Goal: Task Accomplishment & Management: Complete application form

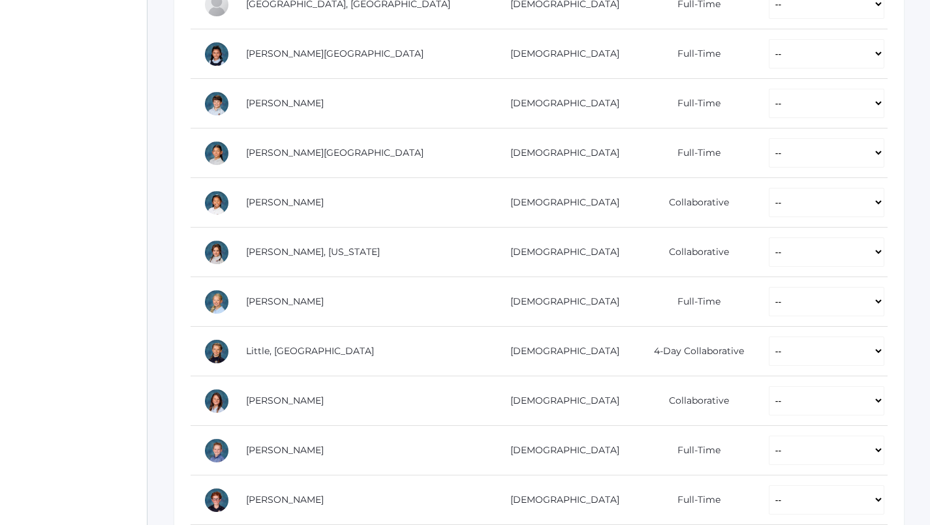
scroll to position [551, 0]
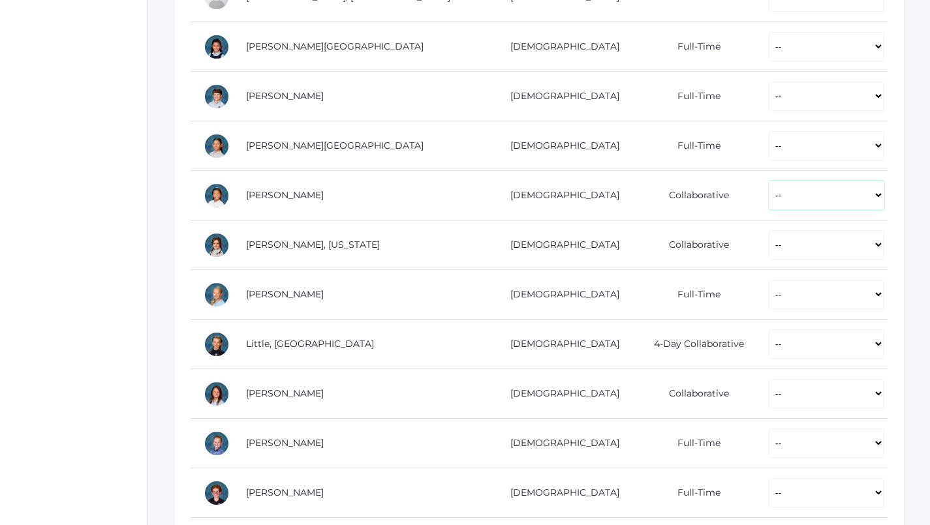
select select "P"
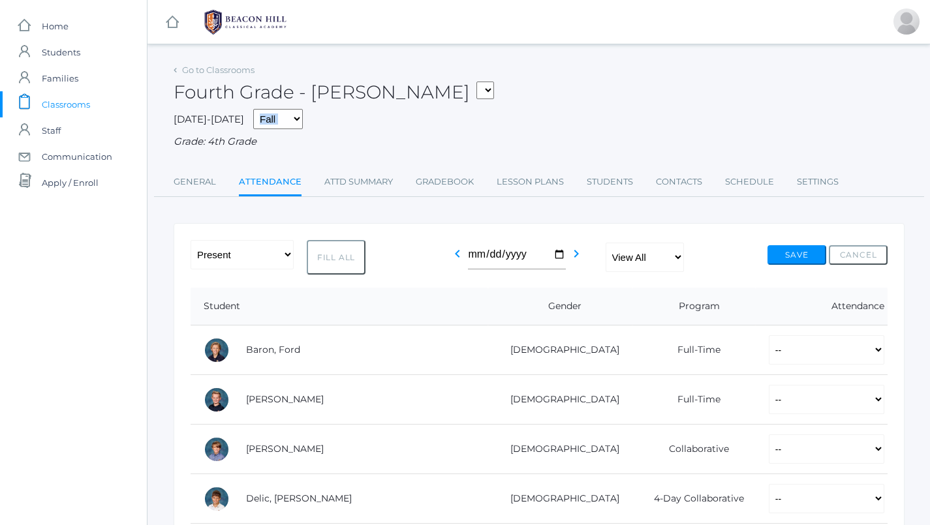
scroll to position [0, 0]
select select "P"
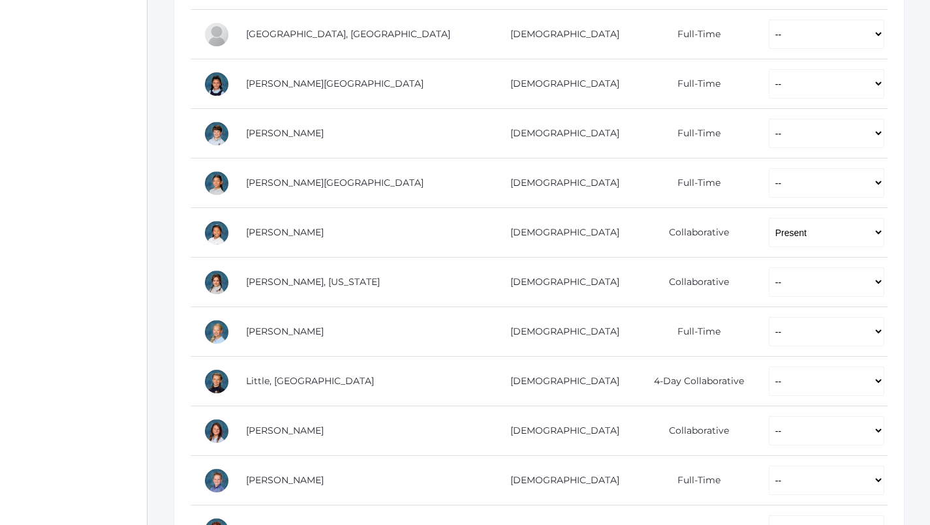
scroll to position [516, 0]
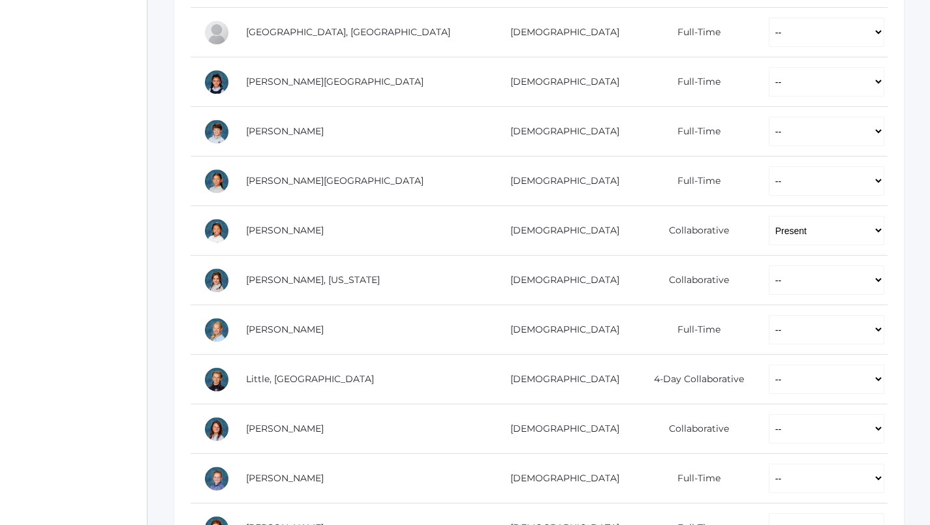
click at [759, 395] on td "-- Present Present-At-Home Tardy Excused Tardy Unexcused Absent Excused Absent …" at bounding box center [821, 380] width 132 height 50
select select "P"
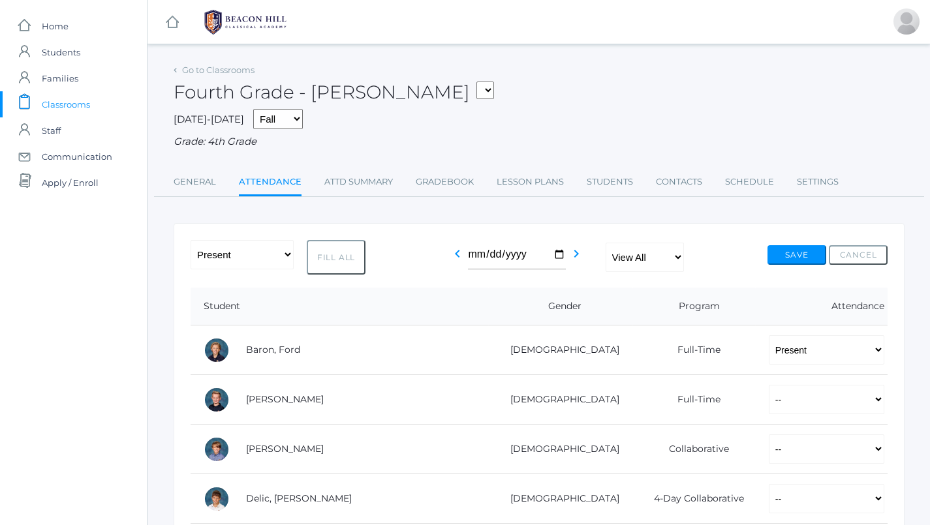
scroll to position [0, 0]
click at [465, 246] on icon "chevron_left" at bounding box center [457, 254] width 16 height 16
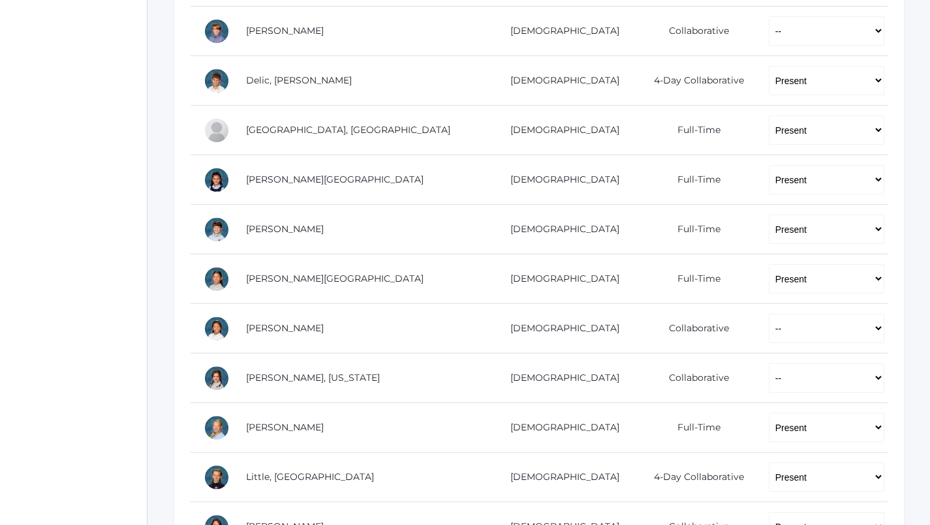
scroll to position [431, 0]
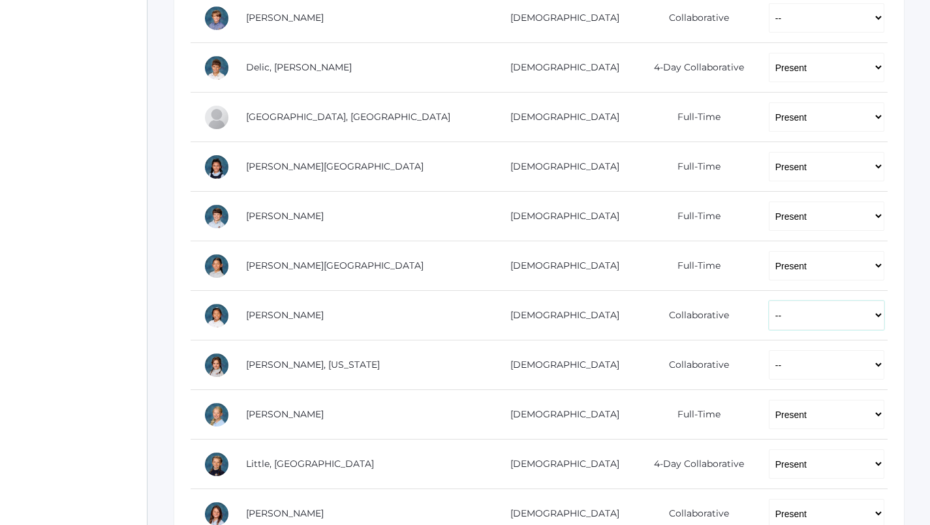
select select "P"
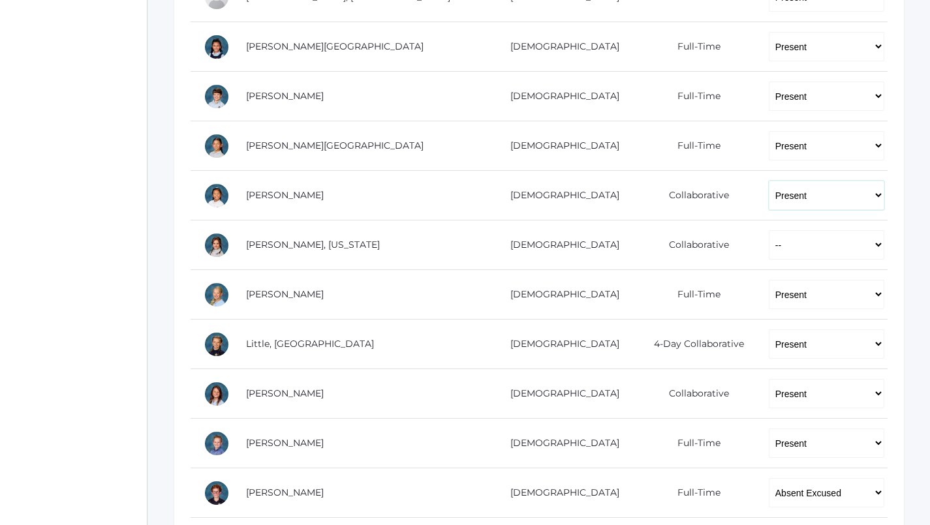
scroll to position [555, 0]
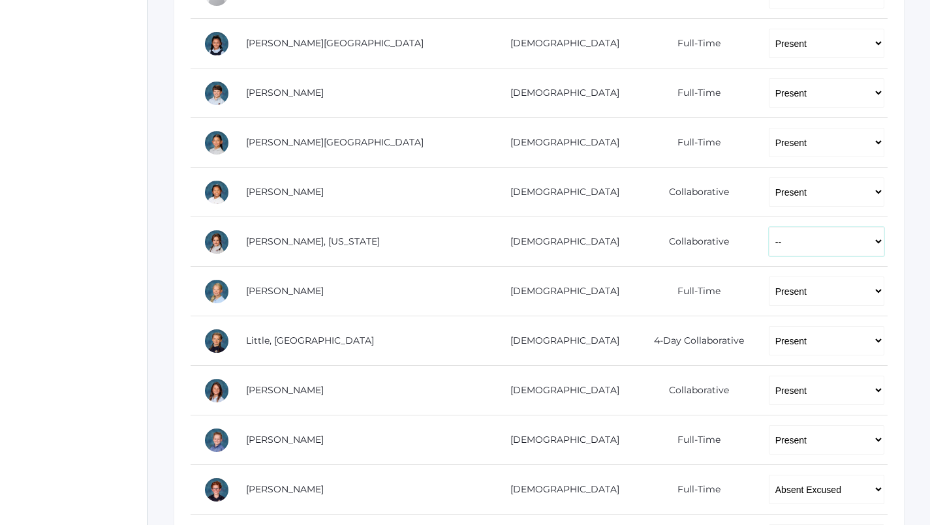
select select "P"
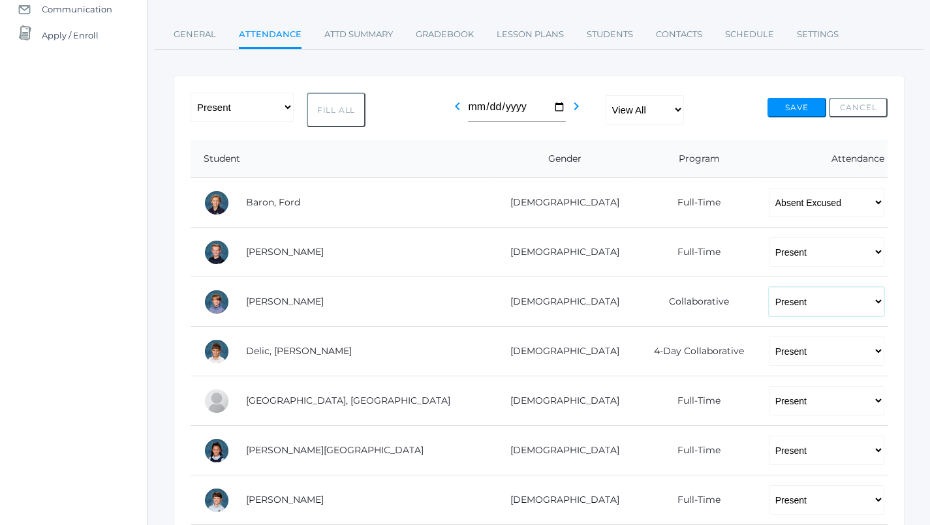
scroll to position [154, 0]
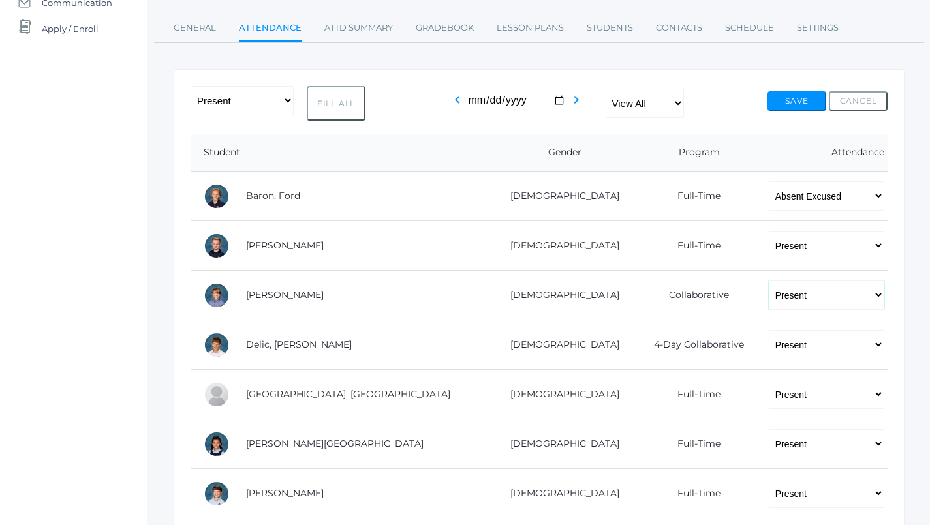
select select "PH"
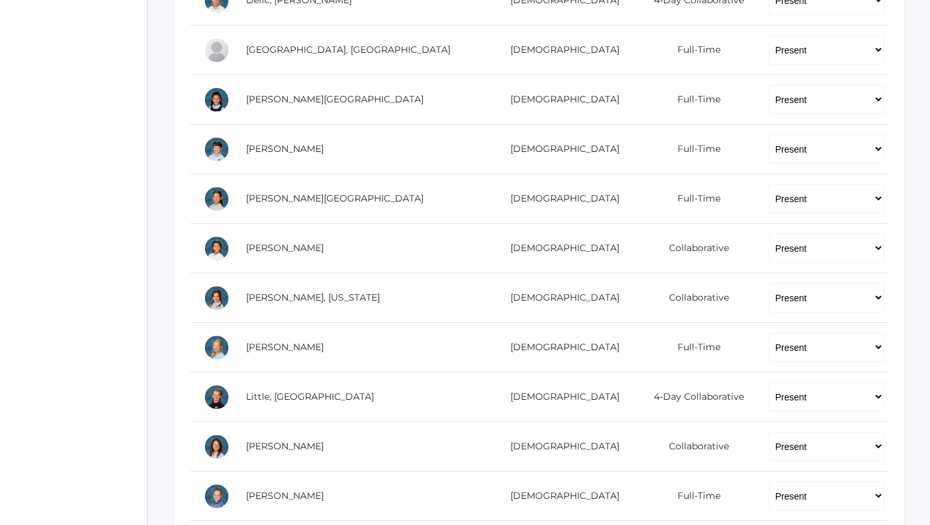
scroll to position [515, 0]
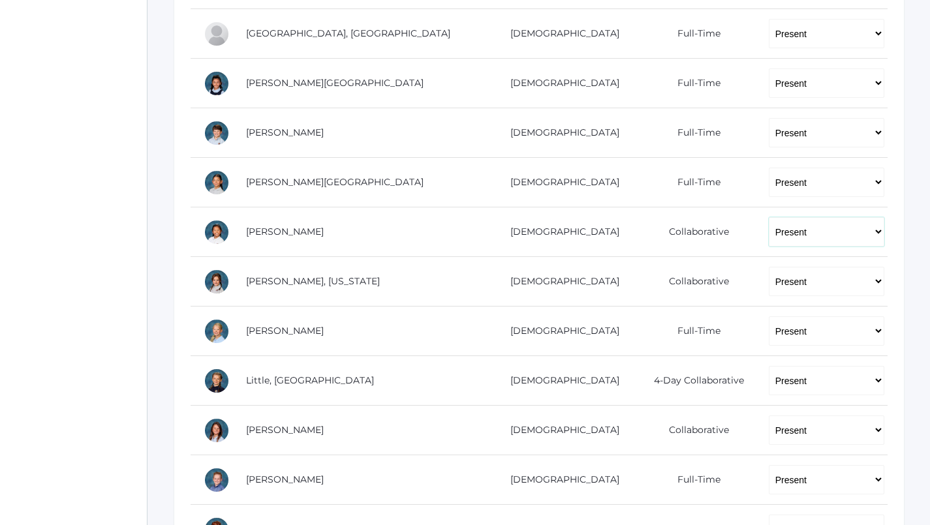
select select "PH"
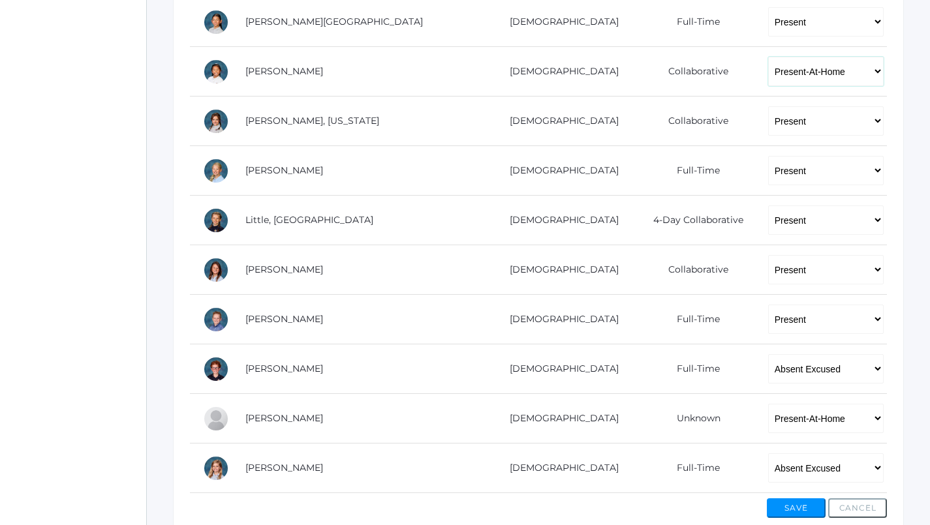
scroll to position [675, 1]
select select "PH"
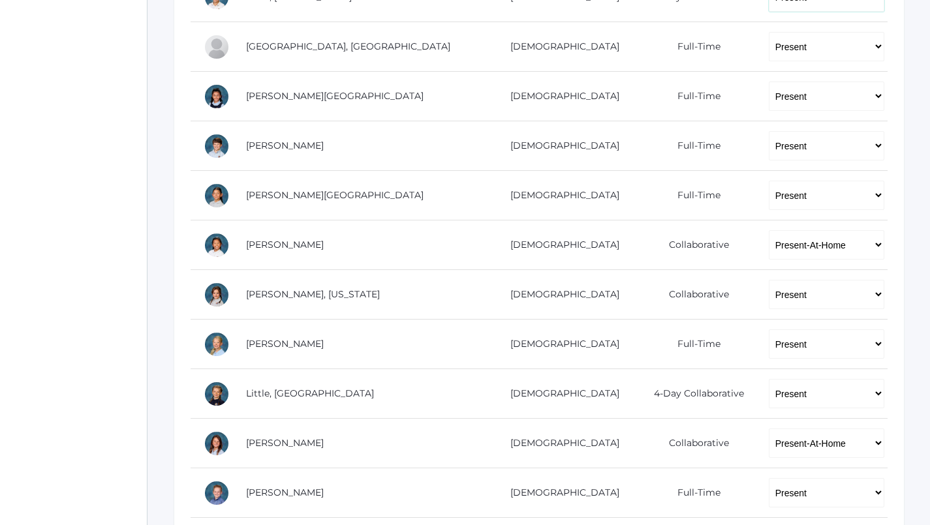
scroll to position [501, 1]
select select "PH"
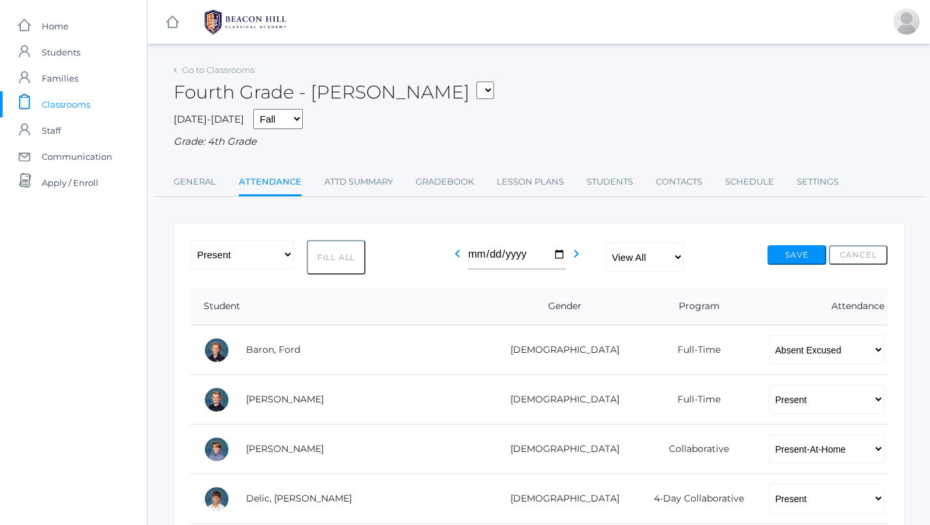
scroll to position [0, 0]
click at [793, 254] on button "Save" at bounding box center [796, 255] width 59 height 20
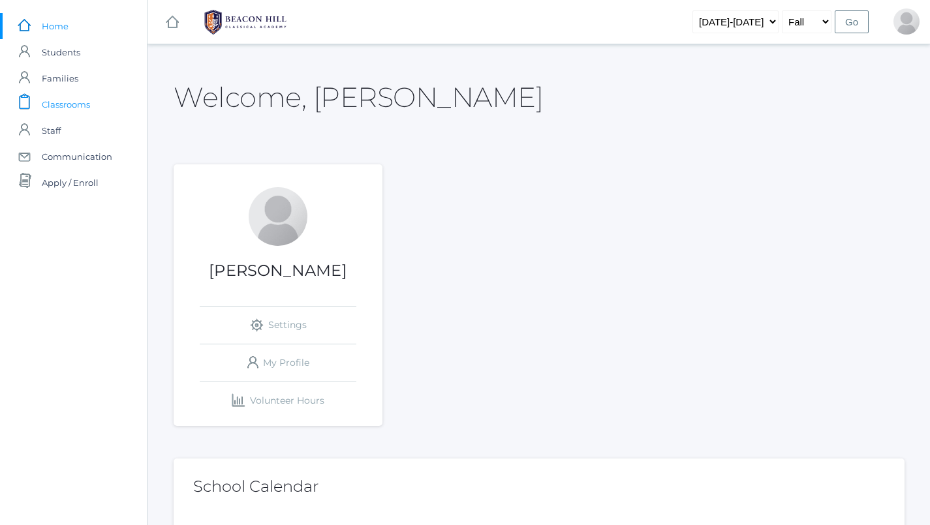
click at [88, 104] on span "Classrooms" at bounding box center [66, 104] width 48 height 26
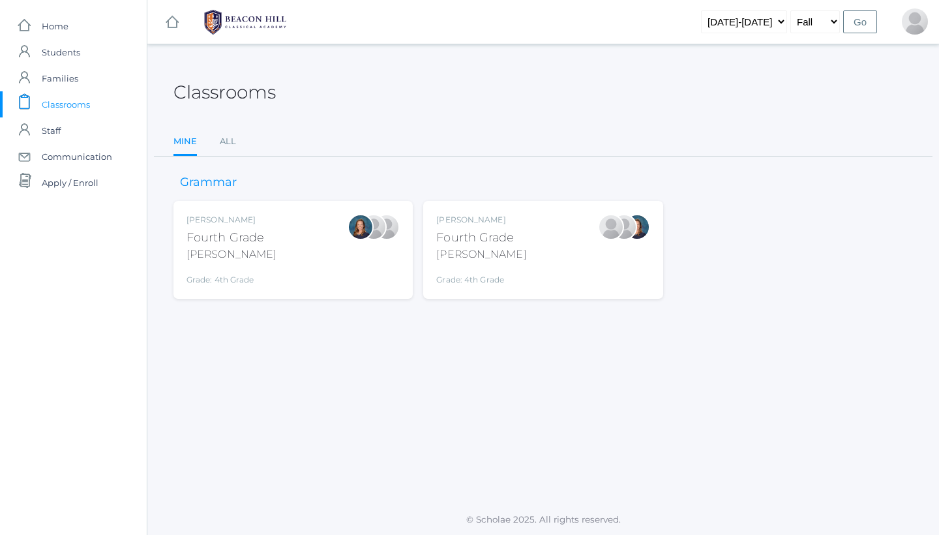
click at [492, 272] on div "Grade: 4th Grade" at bounding box center [481, 276] width 90 height 18
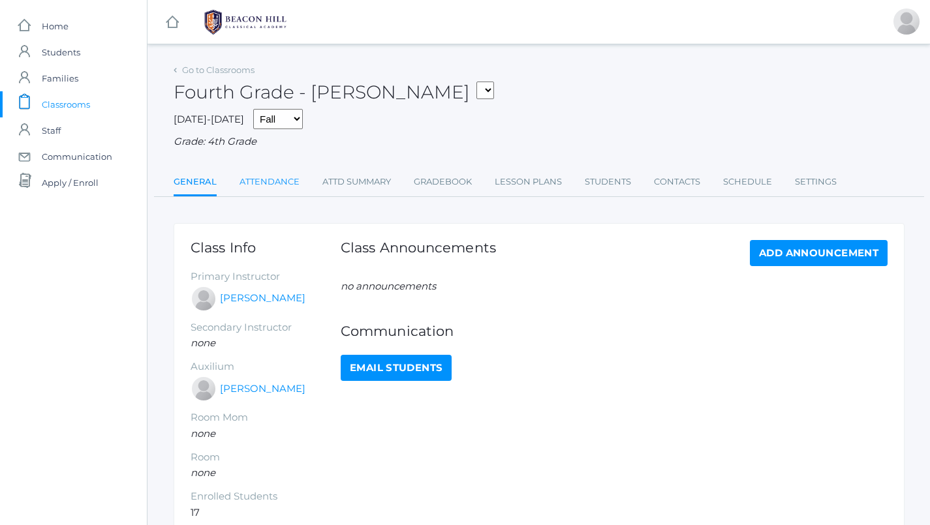
click at [277, 182] on link "Attendance" at bounding box center [269, 182] width 60 height 26
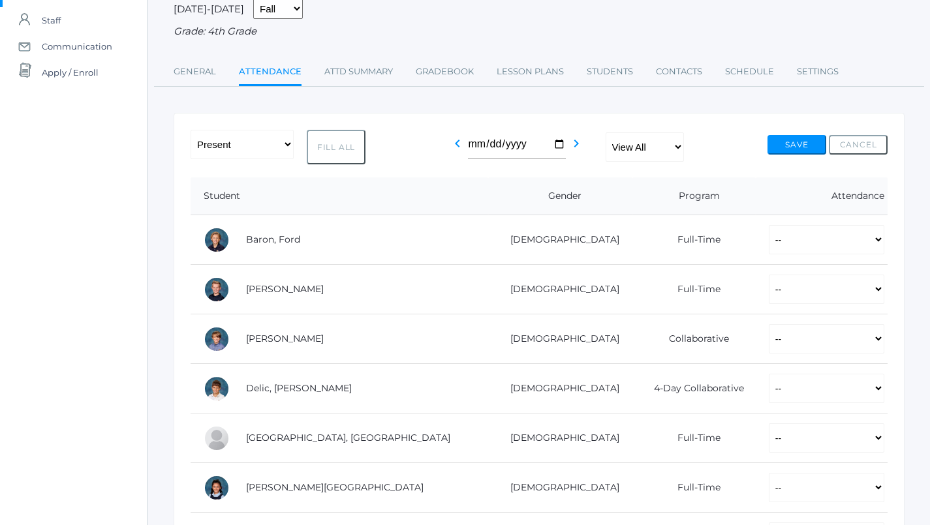
scroll to position [155, 0]
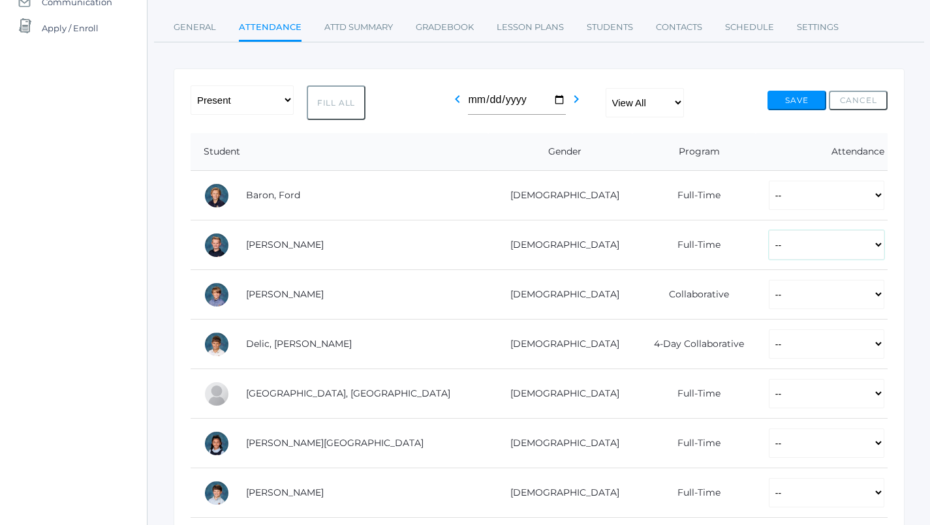
select select "P"
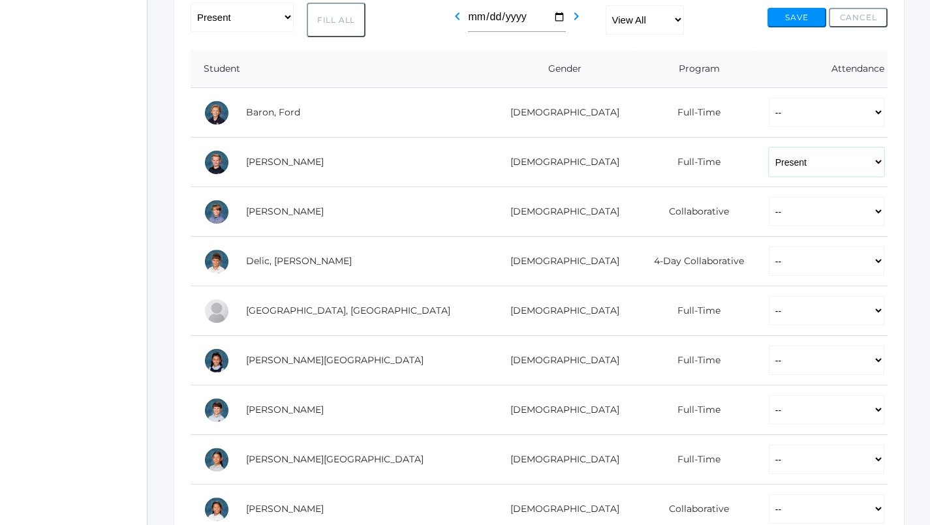
scroll to position [168, 0]
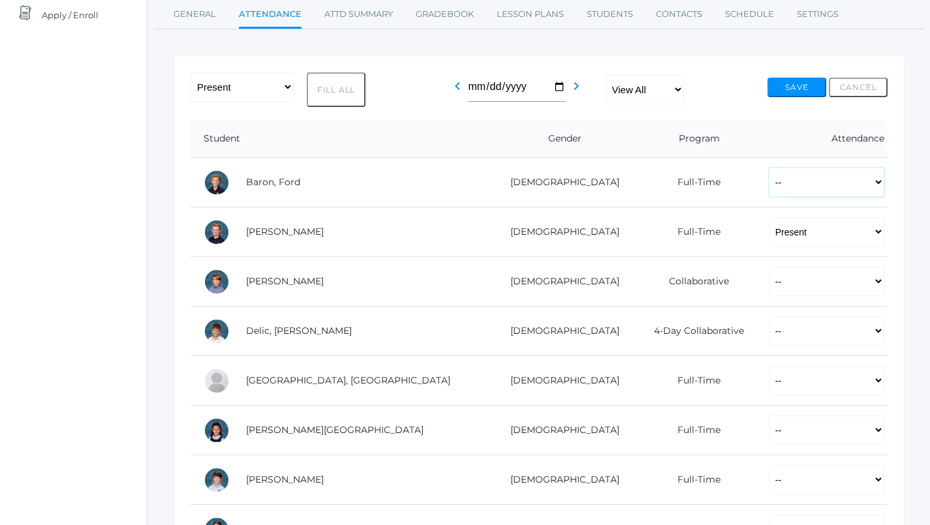
select select "P"
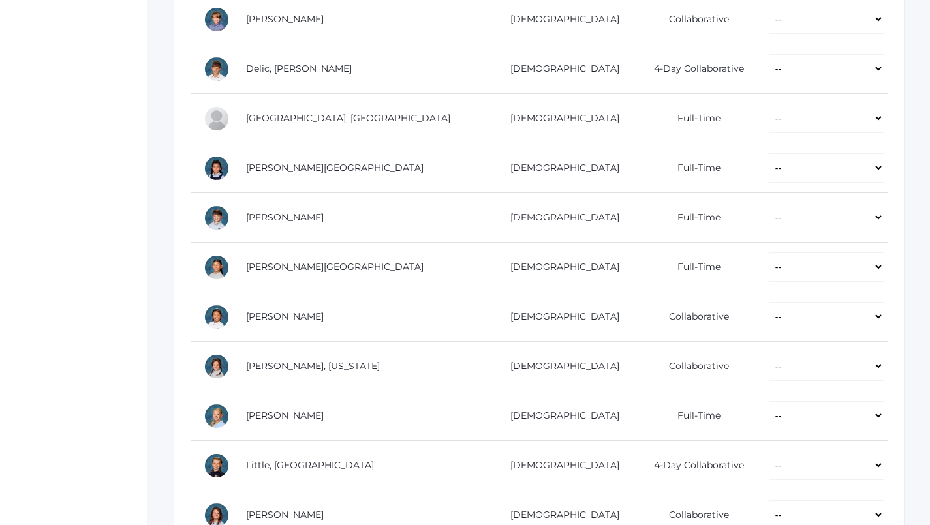
scroll to position [432, 0]
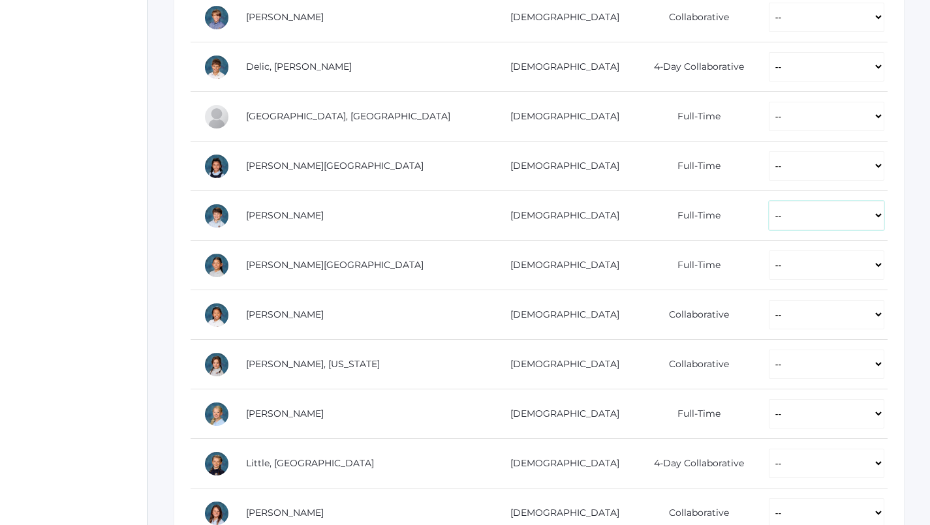
select select "P"
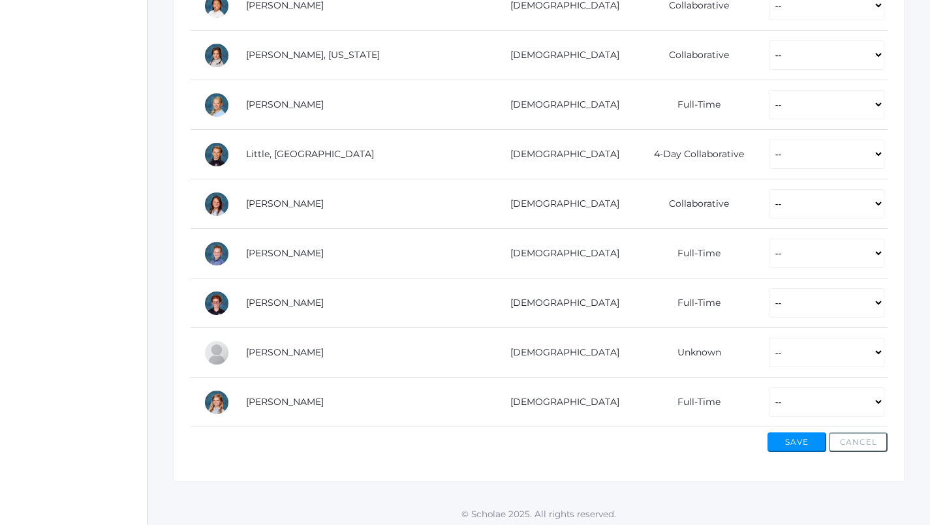
scroll to position [740, 0]
select select "P"
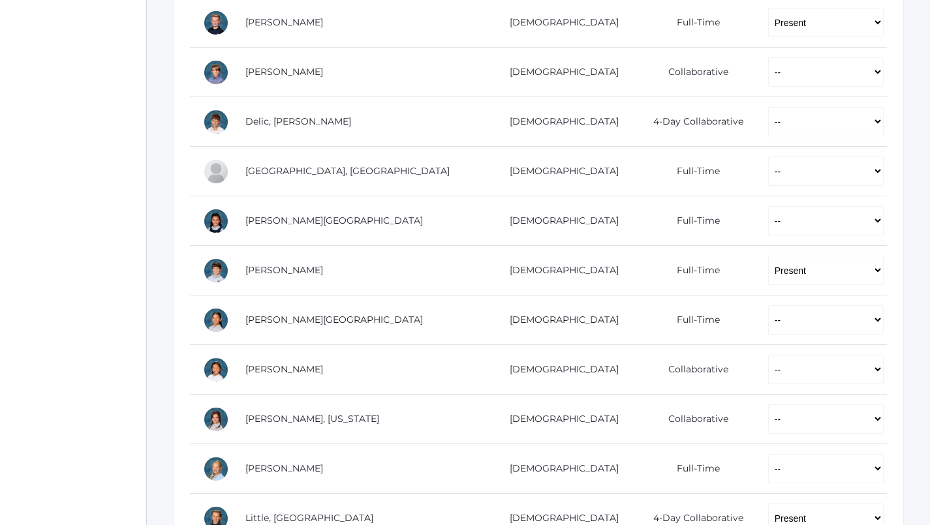
scroll to position [379, 1]
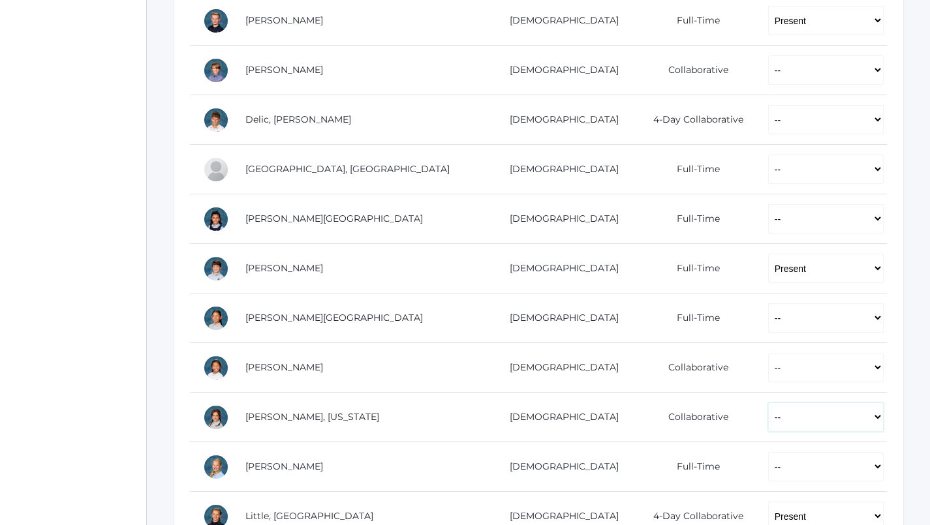
select select "P"
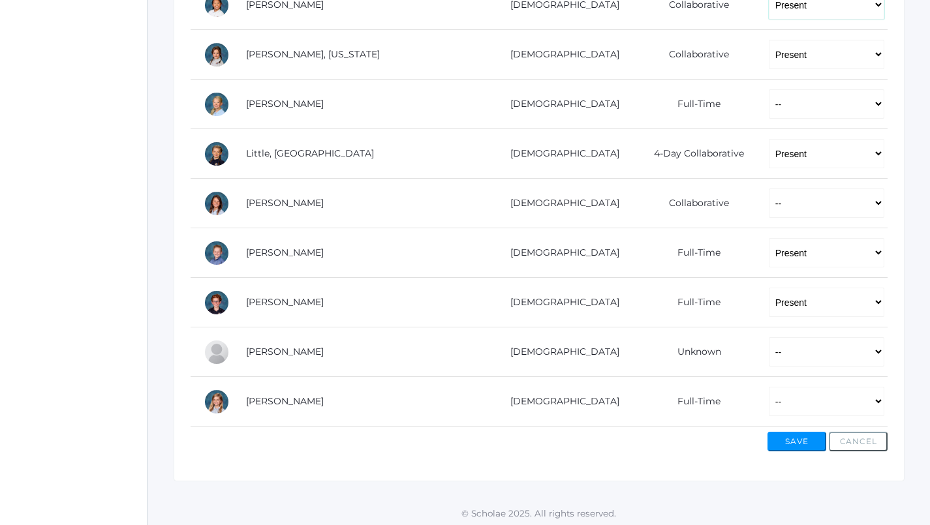
scroll to position [740, 0]
select select "P"
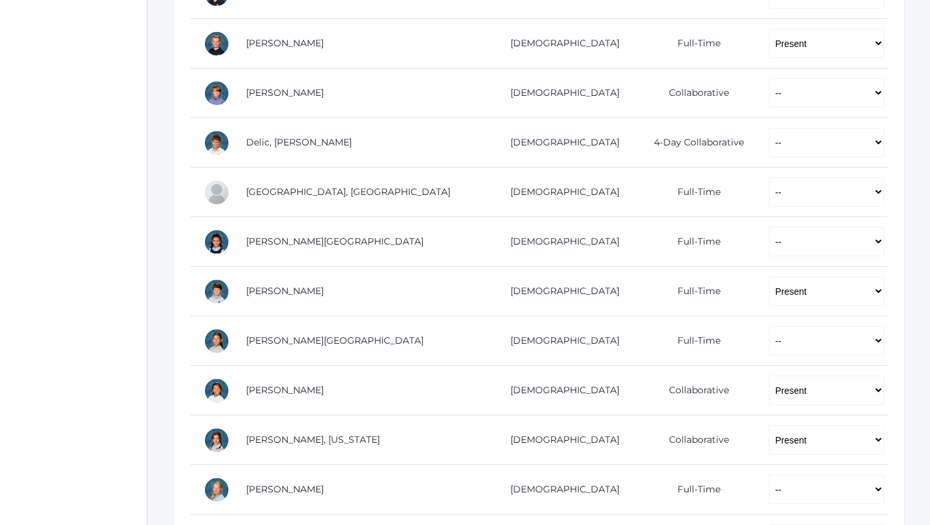
scroll to position [350, 0]
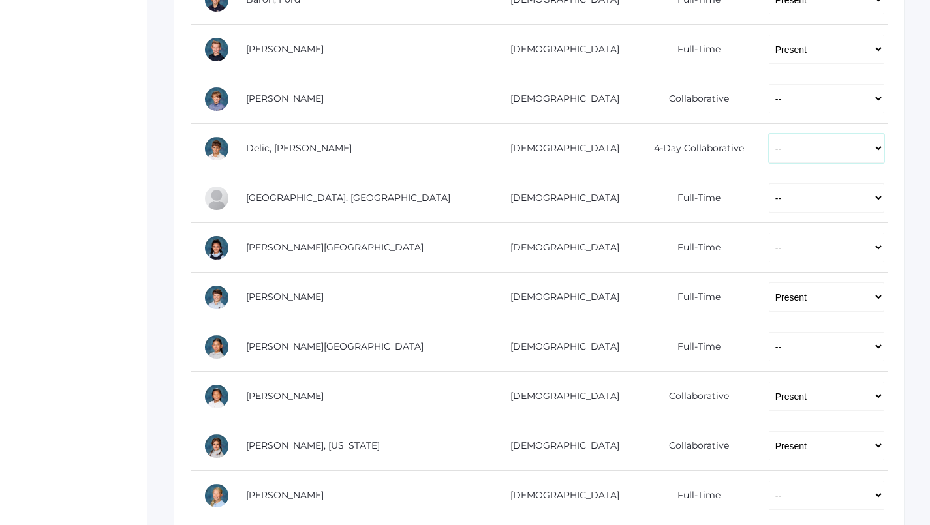
select select "P"
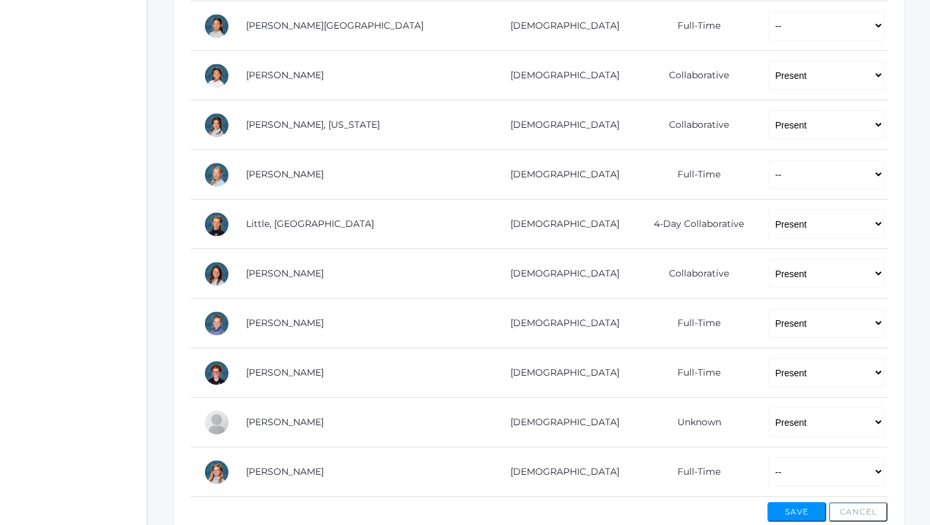
scroll to position [723, 0]
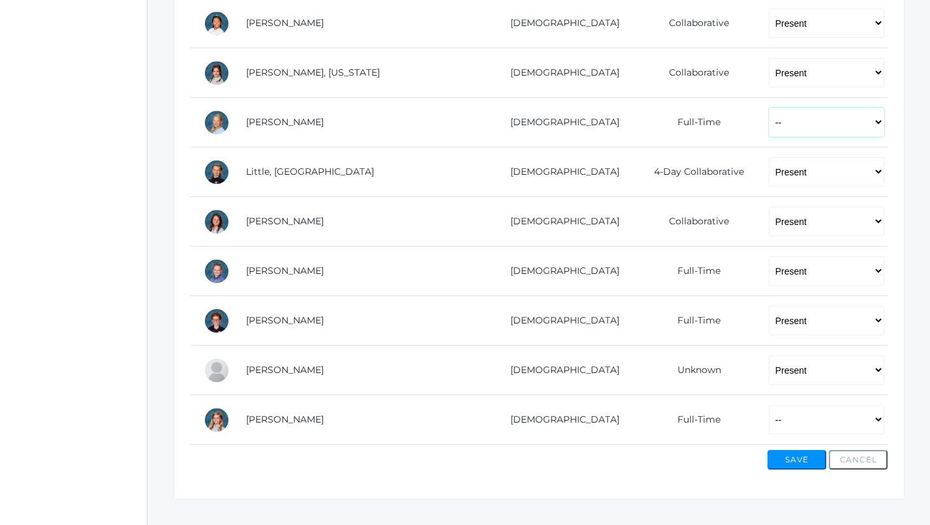
select select "P"
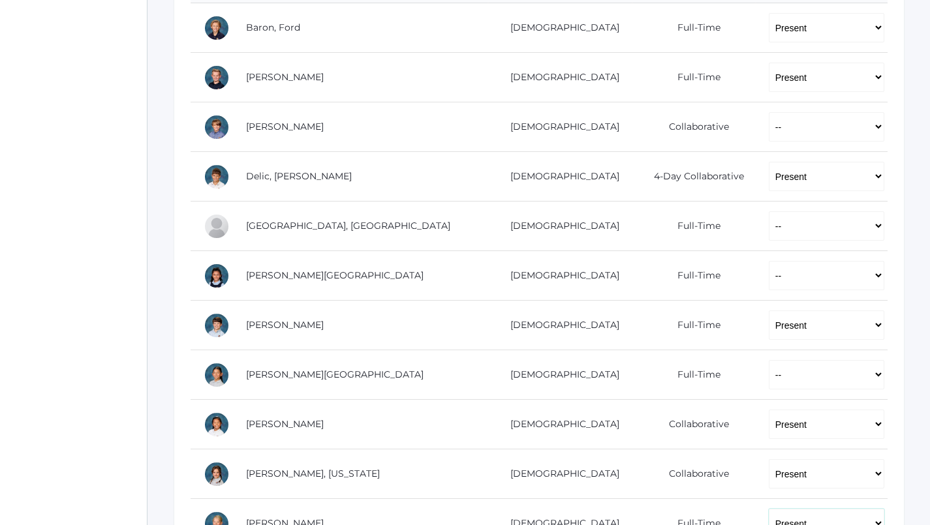
scroll to position [318, 1]
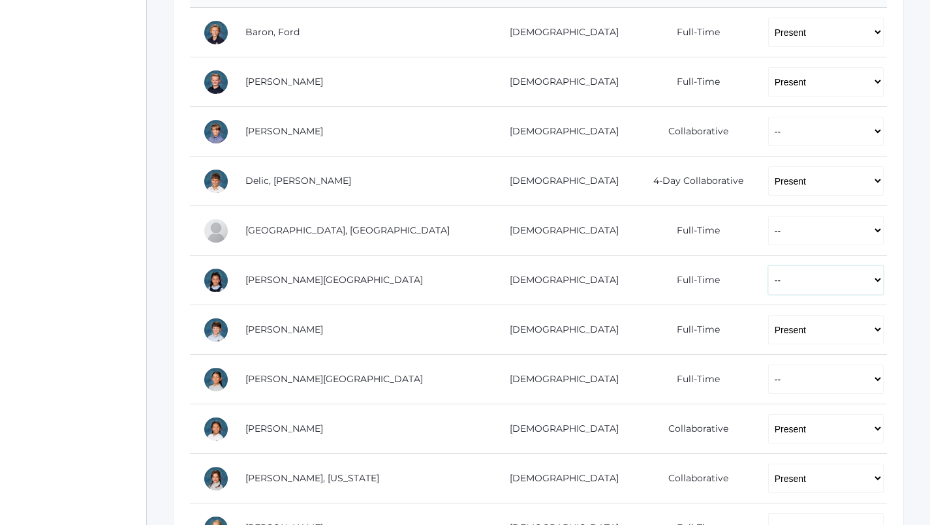
select select "P"
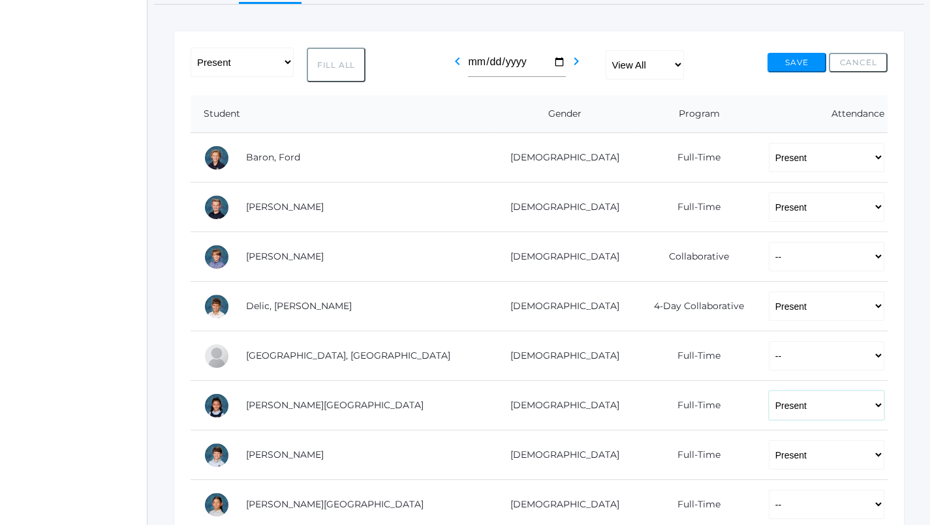
scroll to position [213, 0]
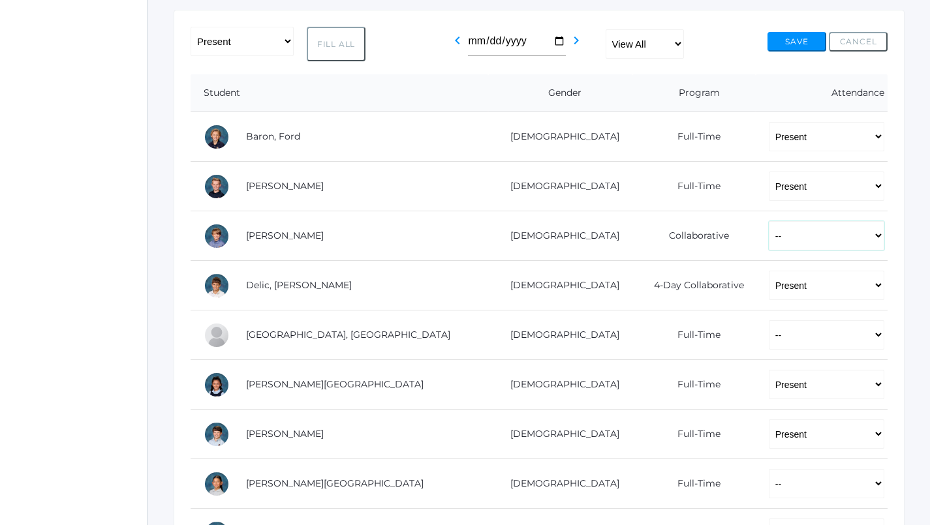
select select "P"
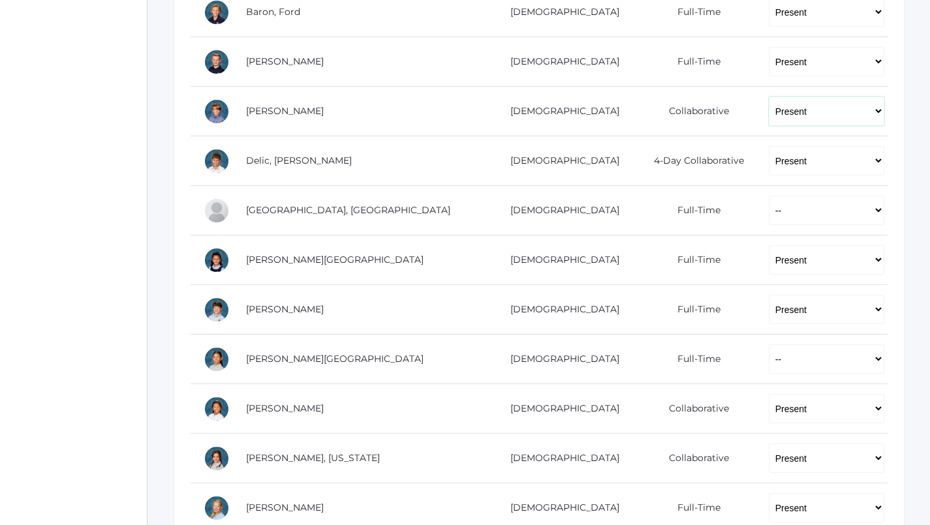
scroll to position [340, 0]
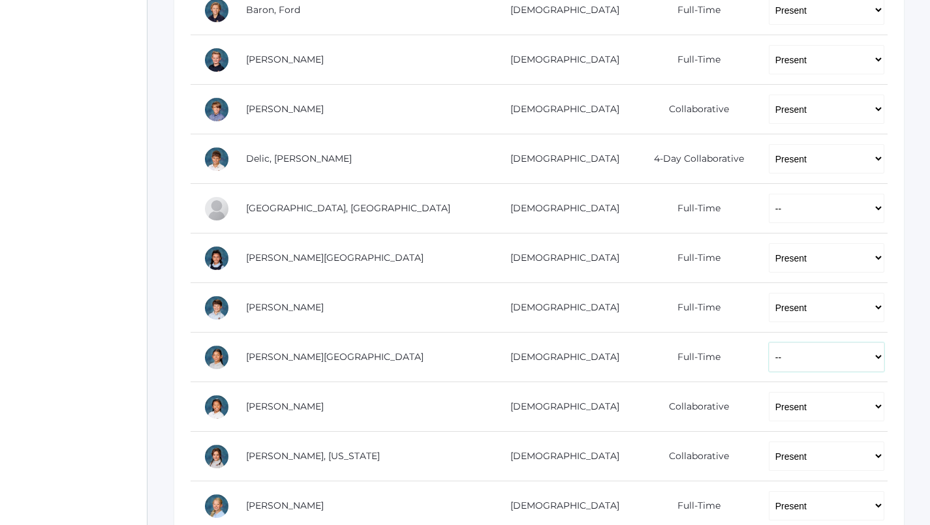
select select "P"
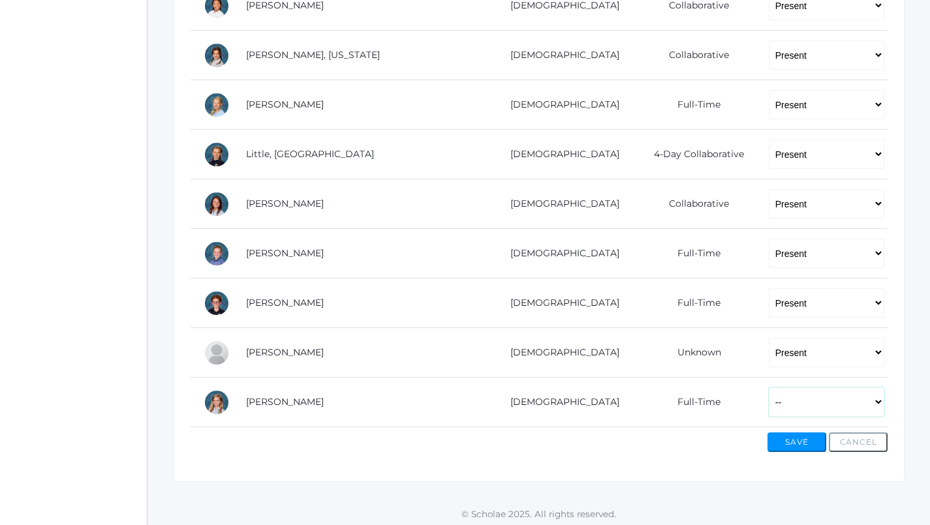
scroll to position [740, 0]
select select "AE"
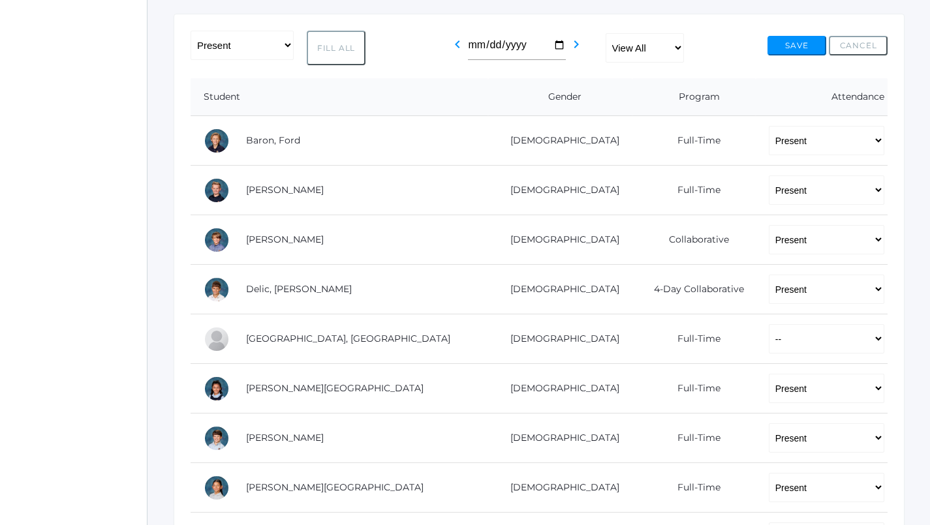
scroll to position [241, 0]
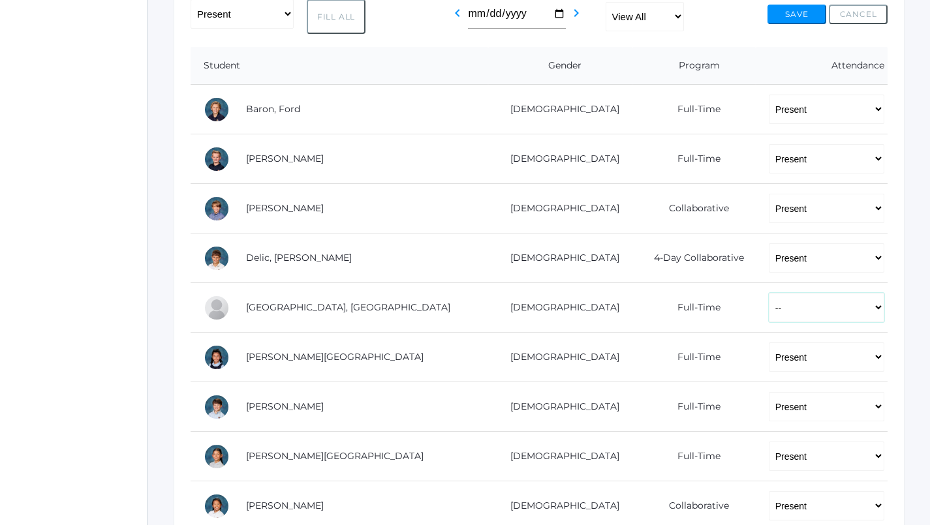
select select "AU"
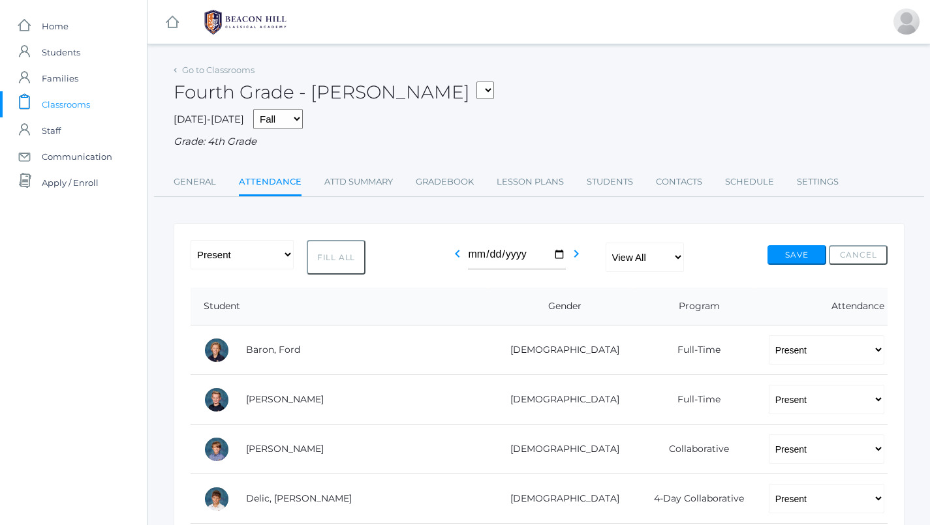
scroll to position [0, 0]
click at [589, 123] on div "2025-2026 Fall Spring Grade: 4th Grade" at bounding box center [539, 129] width 731 height 40
click at [782, 251] on button "Save" at bounding box center [796, 255] width 59 height 20
